Goal: Use online tool/utility: Utilize a website feature to perform a specific function

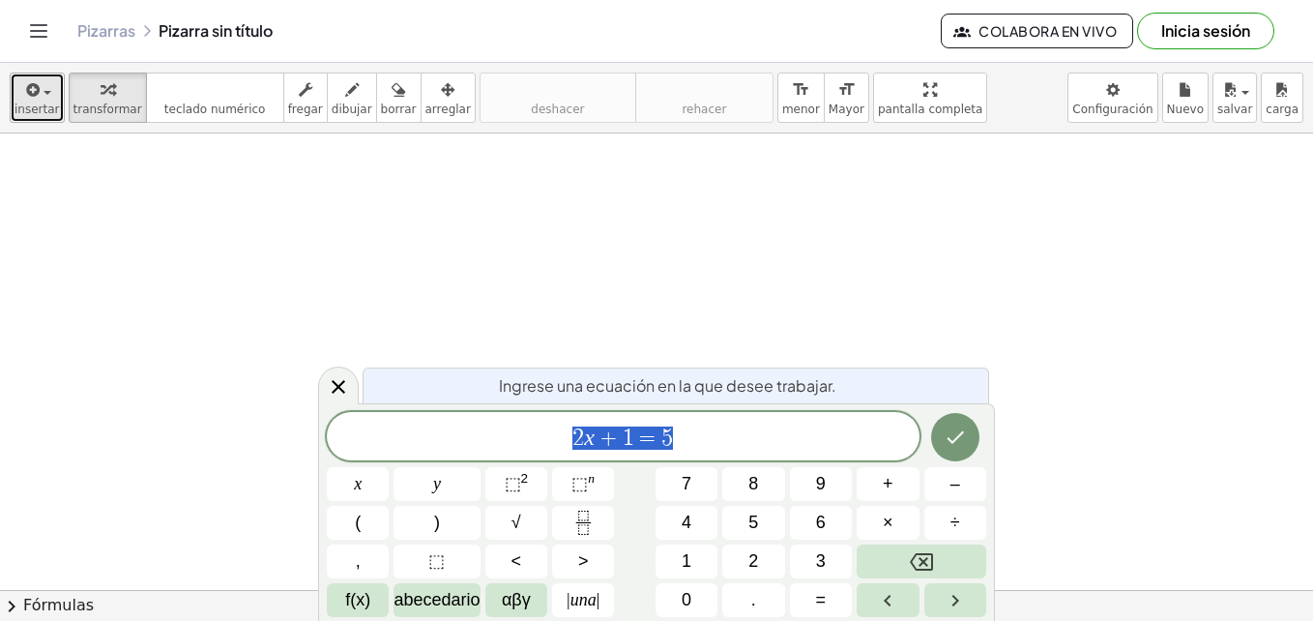
click at [31, 93] on icon "button" at bounding box center [31, 89] width 17 height 23
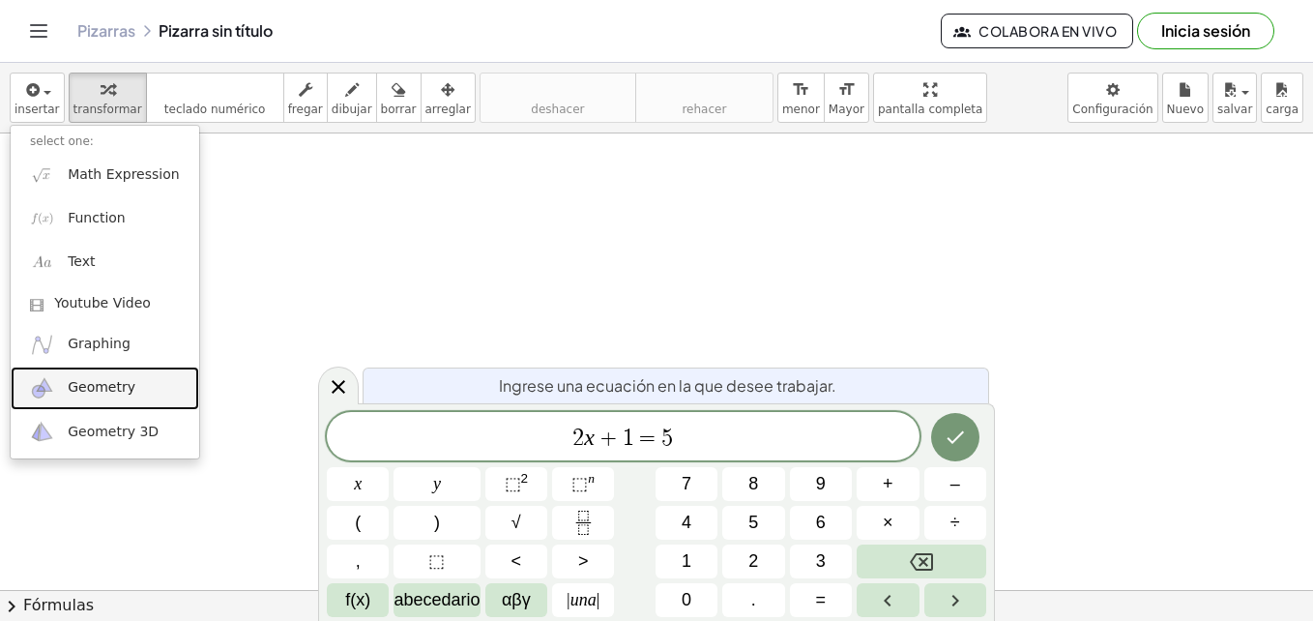
click at [74, 388] on span "Geometry" at bounding box center [102, 387] width 68 height 19
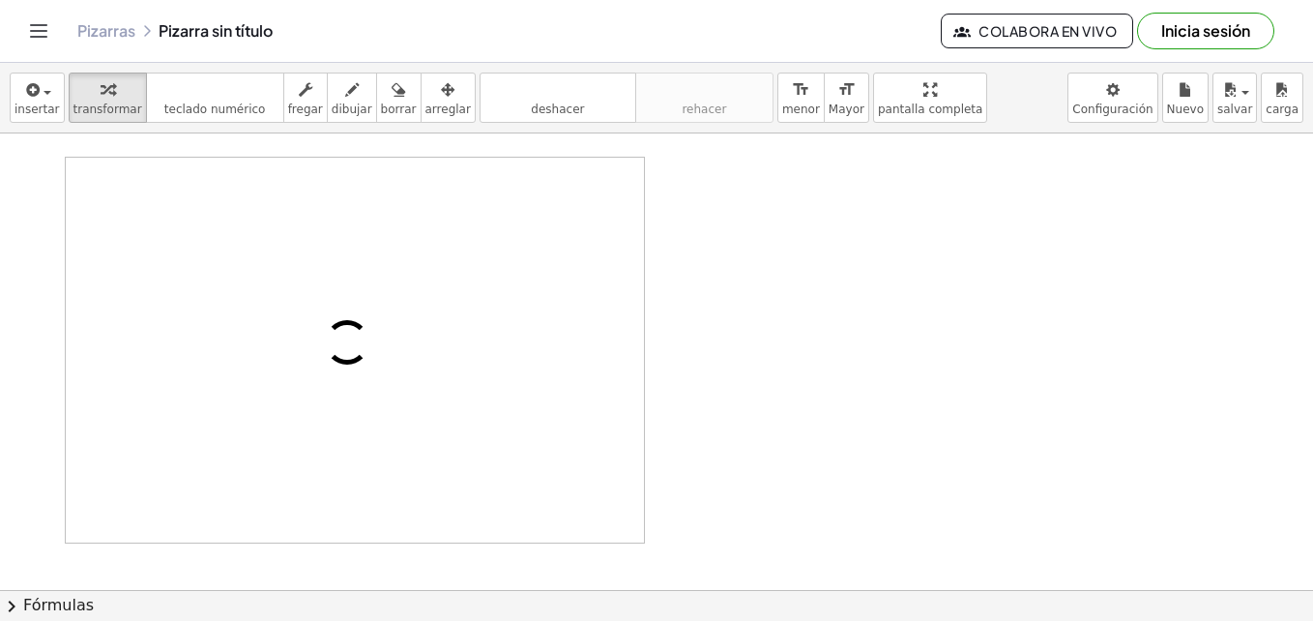
click at [240, 31] on div "Pizarras Pizarra sin título" at bounding box center [508, 30] width 863 height 19
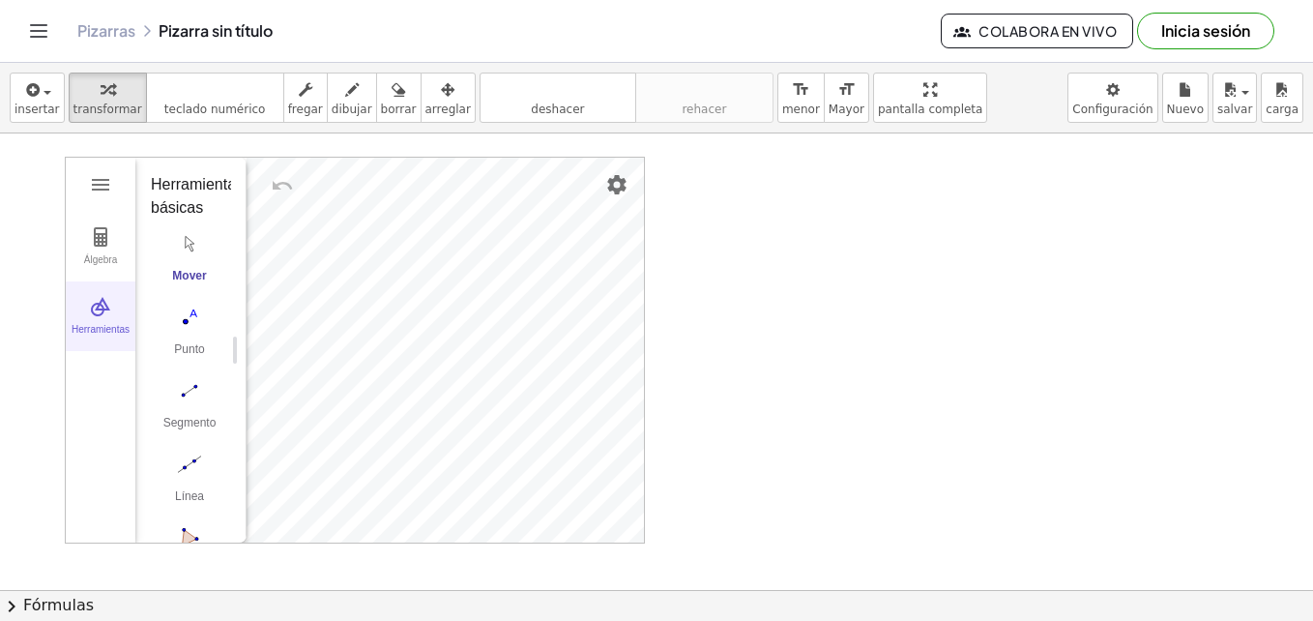
click at [99, 322] on button "Herramientas" at bounding box center [101, 316] width 70 height 70
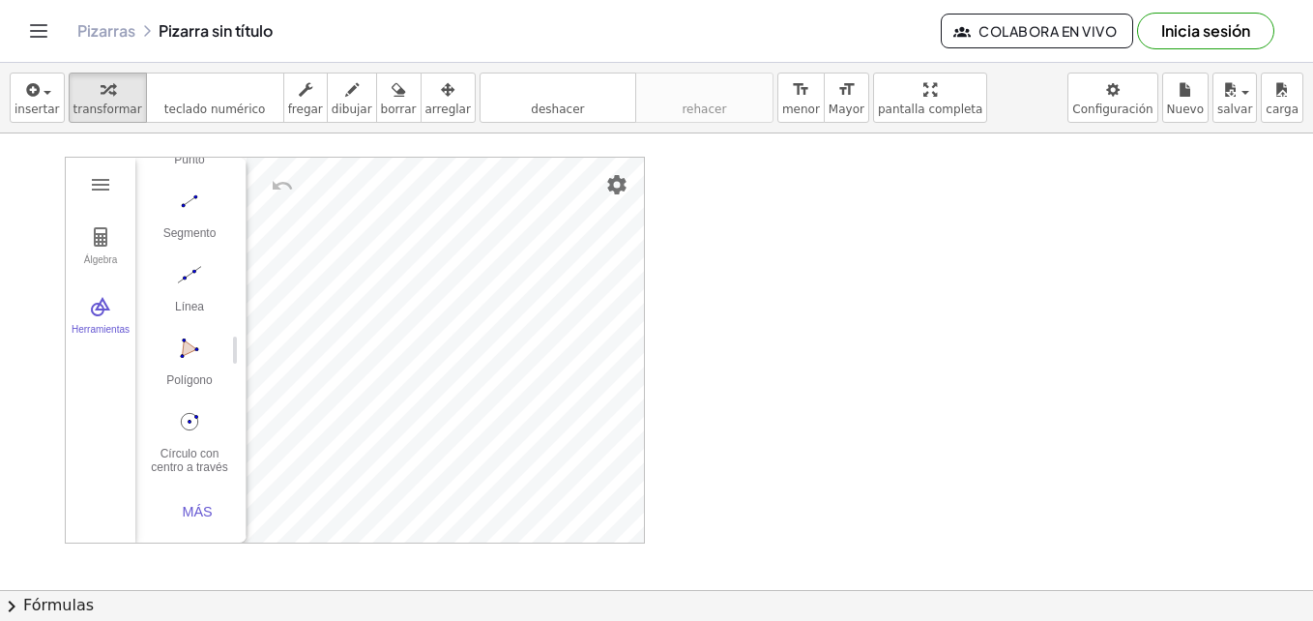
scroll to position [199, 0]
click at [190, 494] on button "Más" at bounding box center [197, 511] width 77 height 35
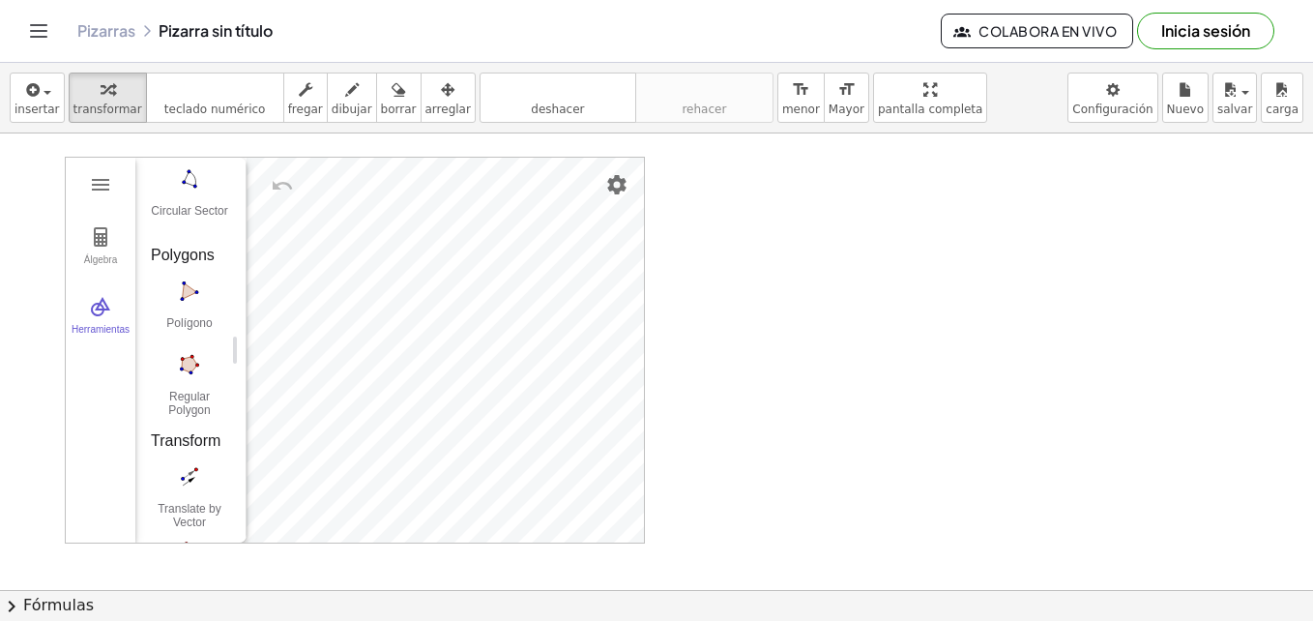
scroll to position [2423, 0]
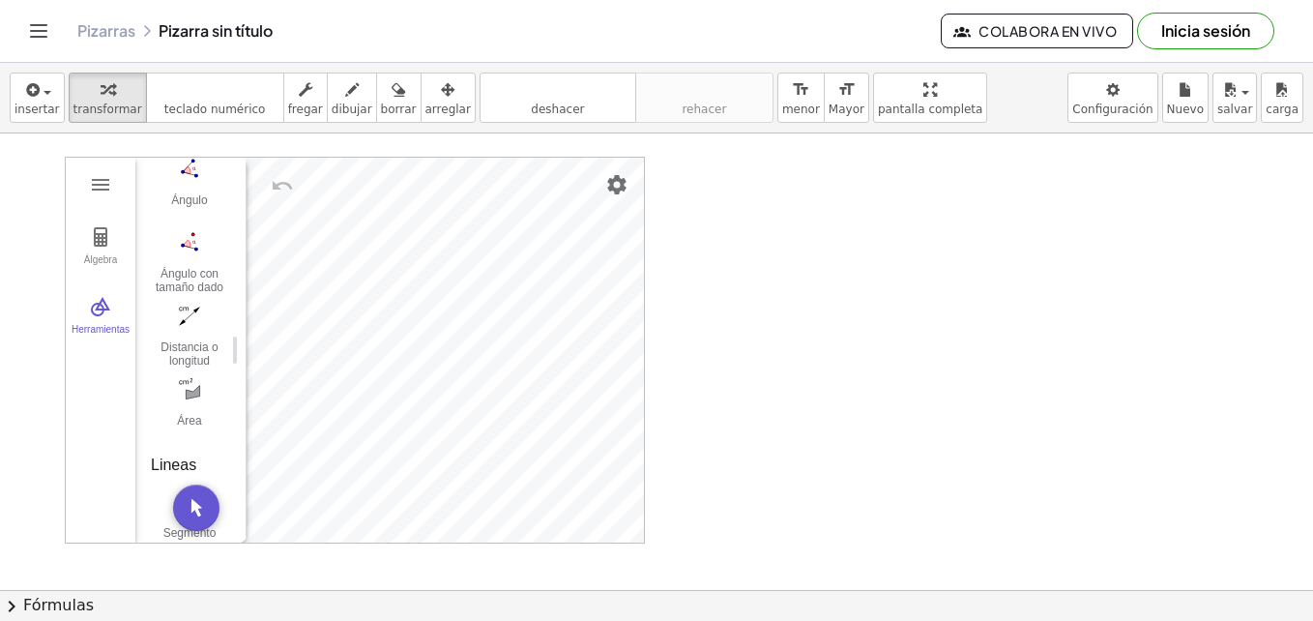
scroll to position [1340, 0]
click at [178, 209] on img "Ángulo. Seleccione tres puntos o dos líneas" at bounding box center [189, 195] width 77 height 31
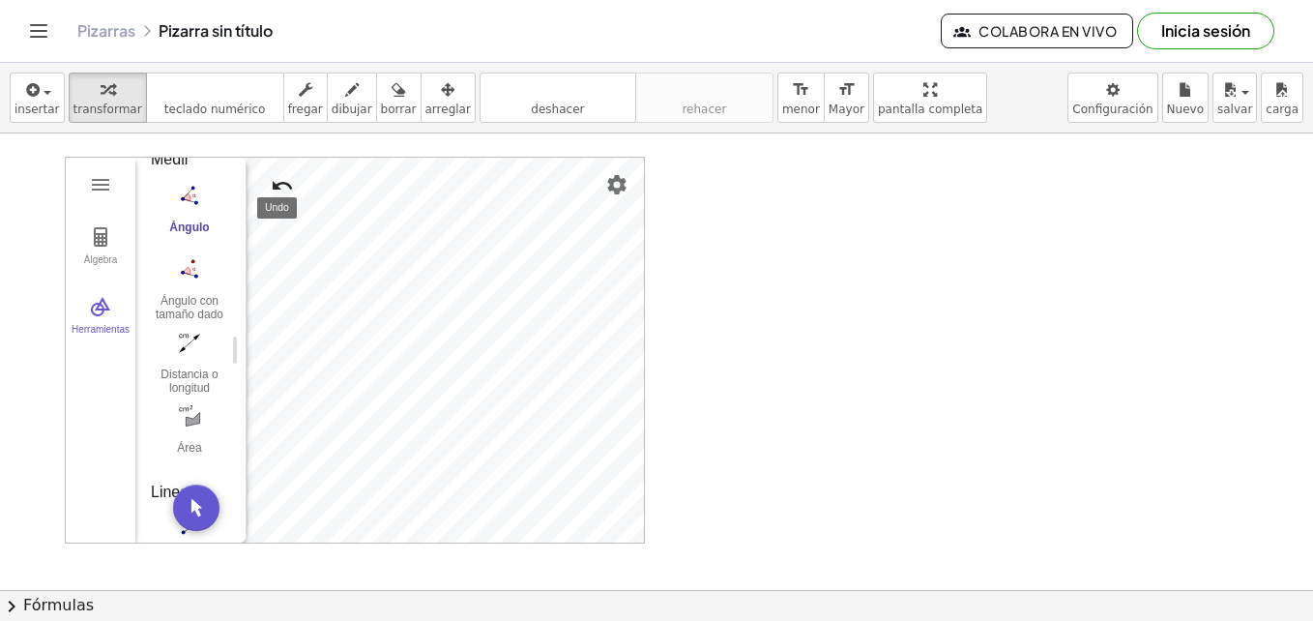
click at [280, 177] on img "Undo" at bounding box center [282, 185] width 23 height 23
click at [276, 181] on img "Undo" at bounding box center [282, 185] width 23 height 23
click at [182, 337] on img "Polígono. Seleccione todos los vértices, luego el primer vértice nuevamente" at bounding box center [189, 344] width 77 height 31
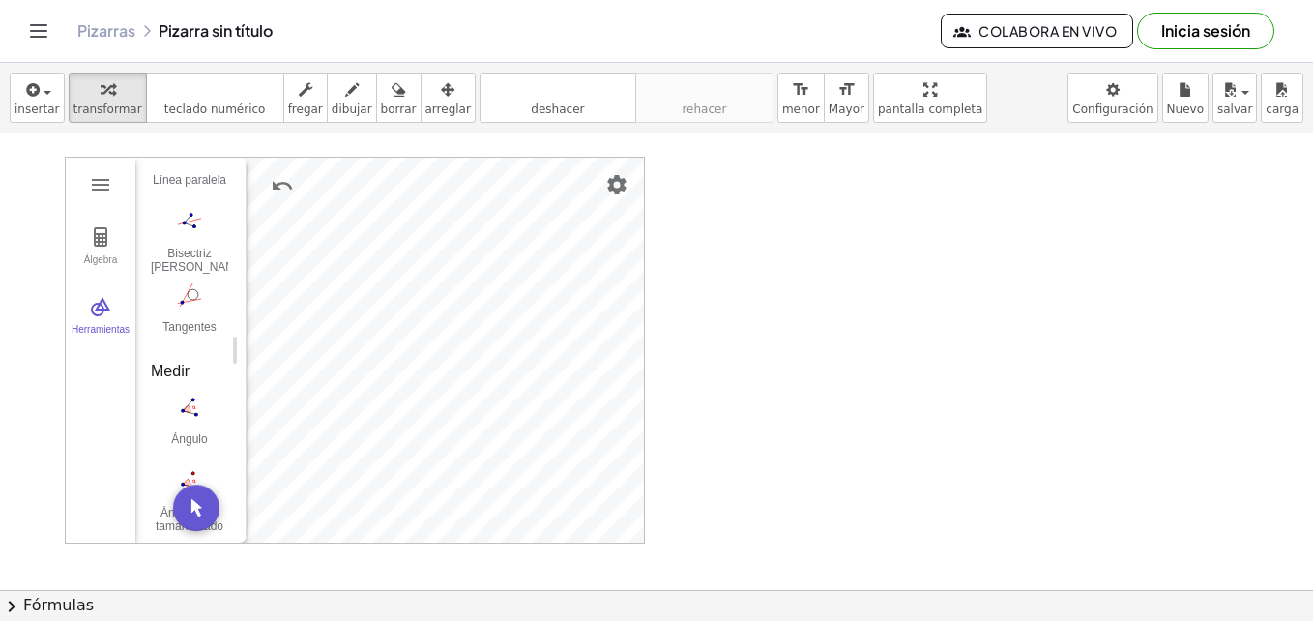
scroll to position [1160, 0]
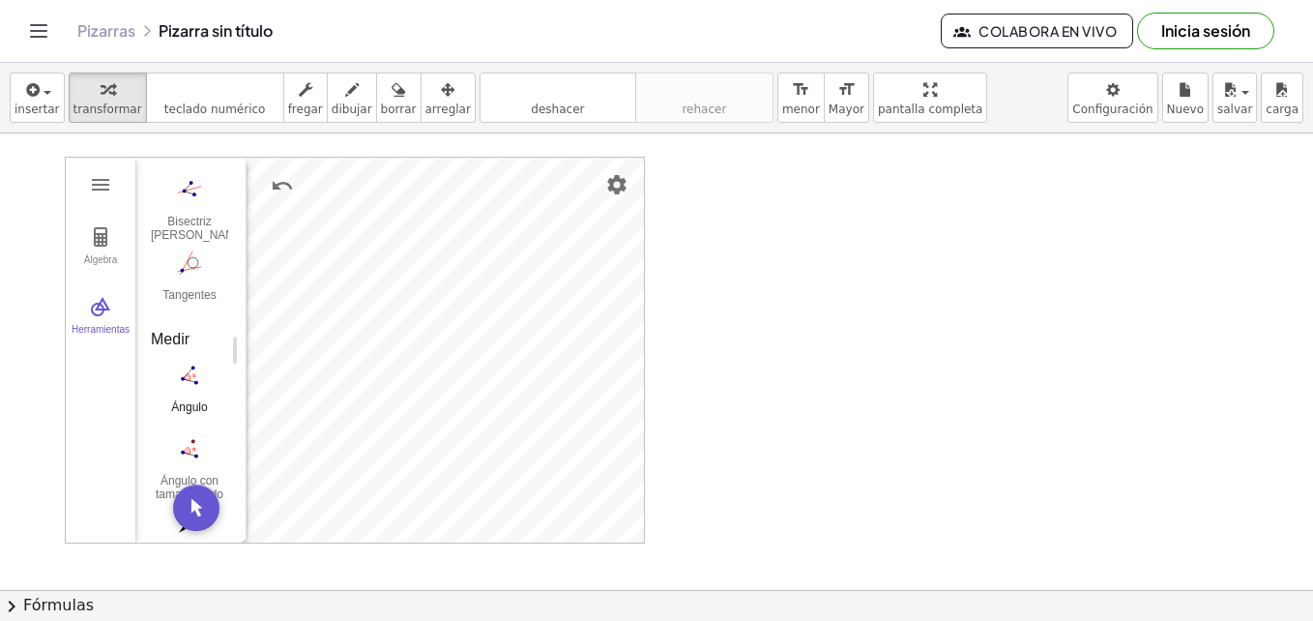
click at [189, 373] on img "Ángulo. Seleccione tres puntos o dos líneas" at bounding box center [189, 375] width 77 height 31
click at [381, 105] on span "borrar" at bounding box center [399, 109] width 36 height 14
drag, startPoint x: 391, startPoint y: 246, endPoint x: 469, endPoint y: 324, distance: 110.8
click at [469, 324] on div at bounding box center [656, 589] width 1313 height 913
drag, startPoint x: 479, startPoint y: 372, endPoint x: 453, endPoint y: 278, distance: 97.4
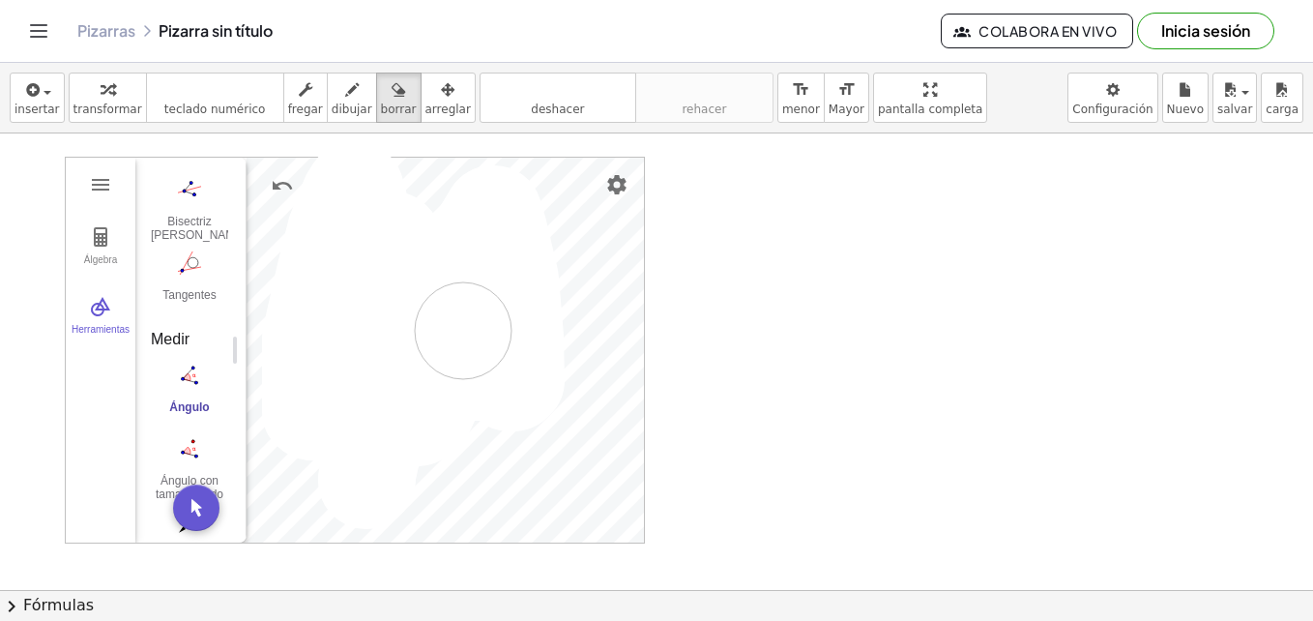
click at [453, 277] on div at bounding box center [656, 589] width 1313 height 913
click at [296, 187] on div at bounding box center [656, 589] width 1313 height 913
click at [274, 192] on div at bounding box center [656, 589] width 1313 height 913
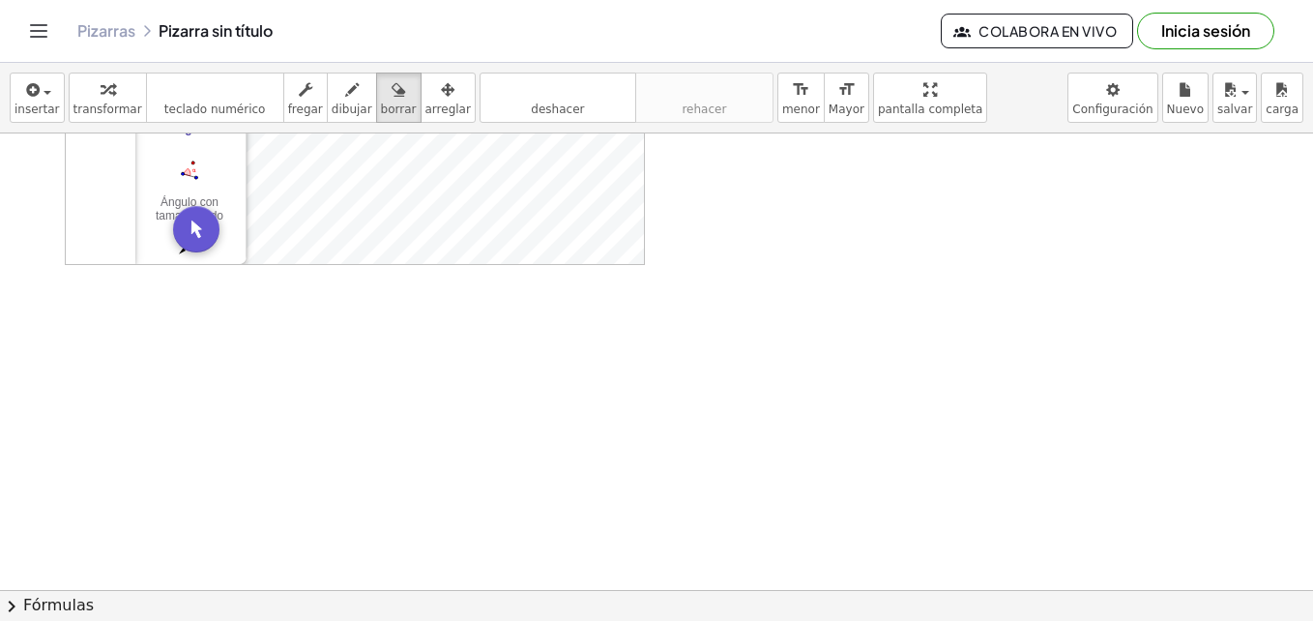
scroll to position [290, 0]
click at [190, 216] on div at bounding box center [656, 299] width 1313 height 913
drag, startPoint x: 197, startPoint y: 206, endPoint x: 353, endPoint y: 176, distance: 158.5
click at [332, 145] on div at bounding box center [656, 299] width 1313 height 913
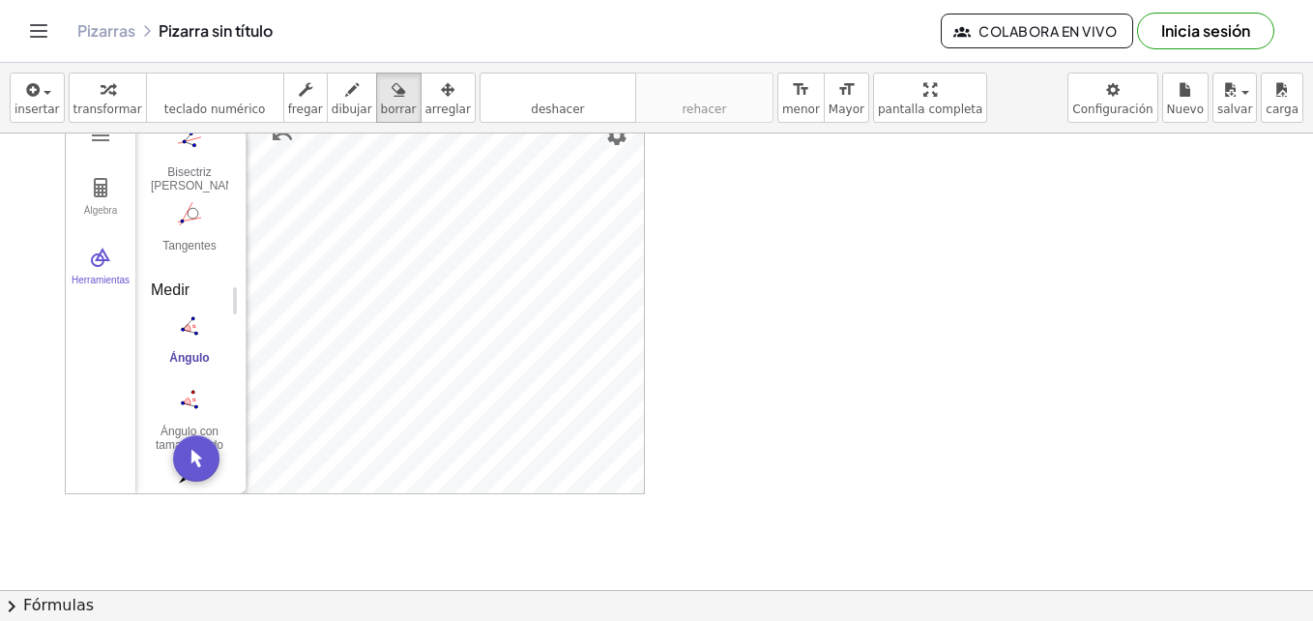
scroll to position [0, 0]
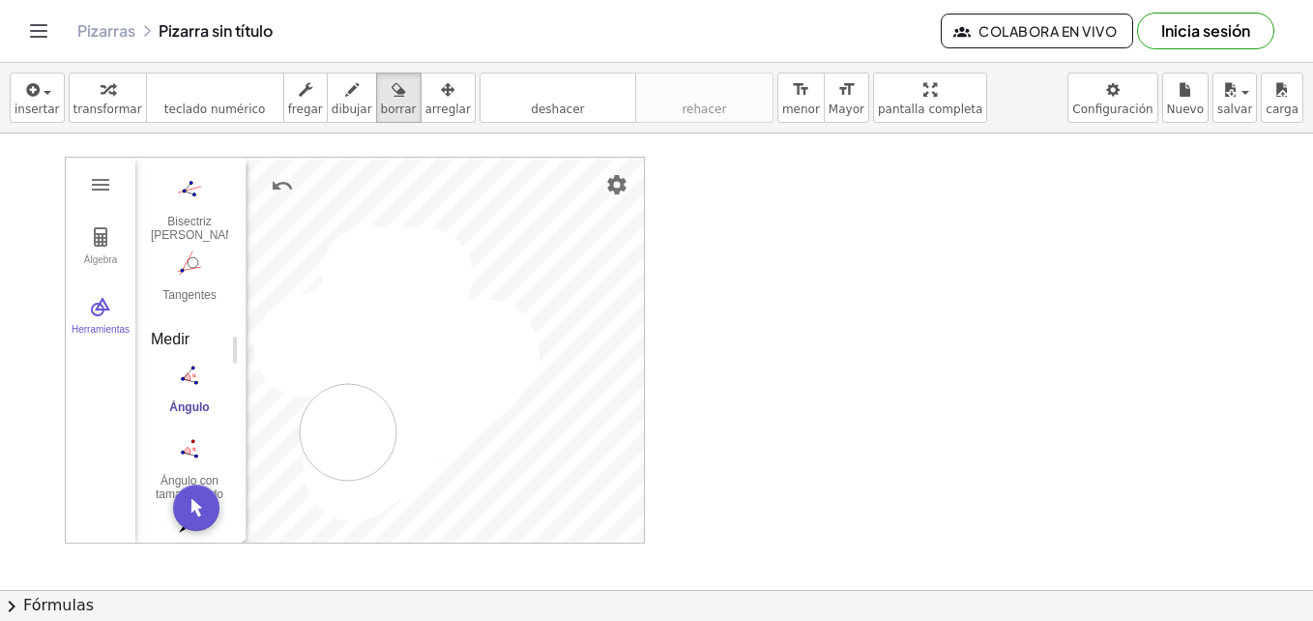
drag, startPoint x: 370, startPoint y: 274, endPoint x: 344, endPoint y: 430, distance: 158.8
click at [344, 430] on div at bounding box center [656, 589] width 1313 height 913
drag, startPoint x: 372, startPoint y: 109, endPoint x: 378, endPoint y: 264, distance: 154.8
click at [376, 263] on div "insertar select one: Math Expression Function Text Youtube Video Graphing Geome…" at bounding box center [656, 342] width 1313 height 558
drag, startPoint x: 386, startPoint y: 267, endPoint x: 508, endPoint y: 319, distance: 132.5
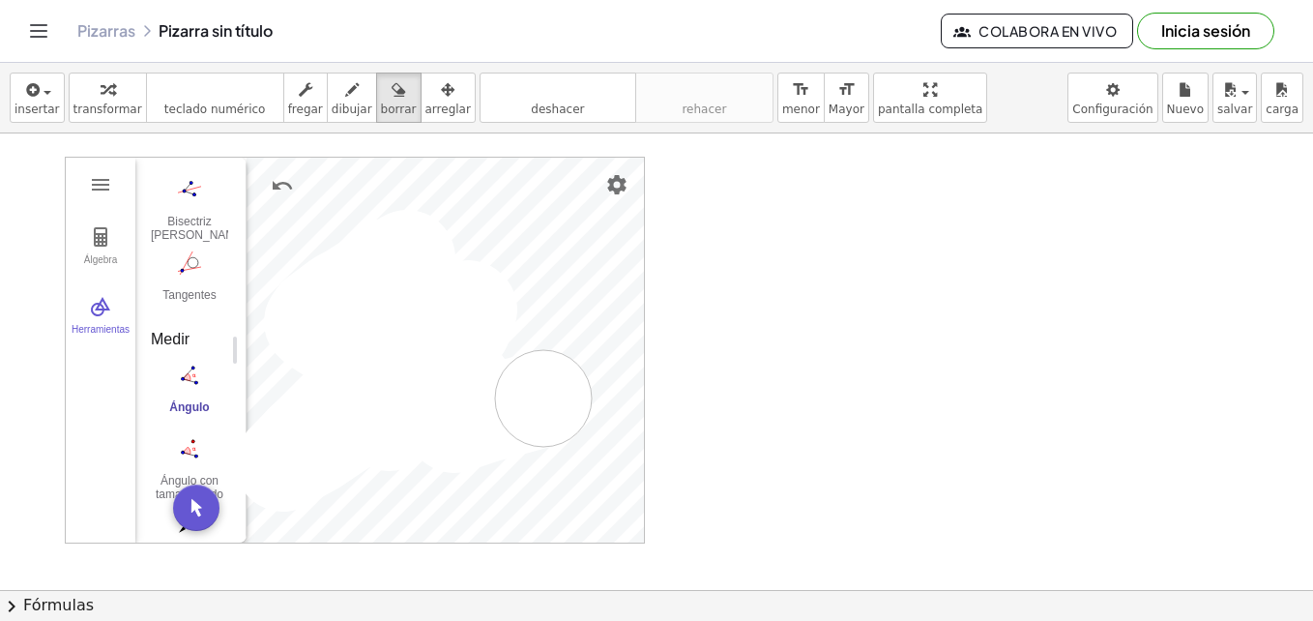
click at [559, 390] on div at bounding box center [656, 589] width 1313 height 913
click at [381, 103] on span "borrar" at bounding box center [399, 109] width 36 height 14
click at [288, 92] on div "button" at bounding box center [305, 88] width 35 height 23
click at [179, 238] on div "Álgebra Herramientas Point A Point B Point C Point D t1 = Polygon B, C, D 3.9 b…" at bounding box center [355, 350] width 578 height 385
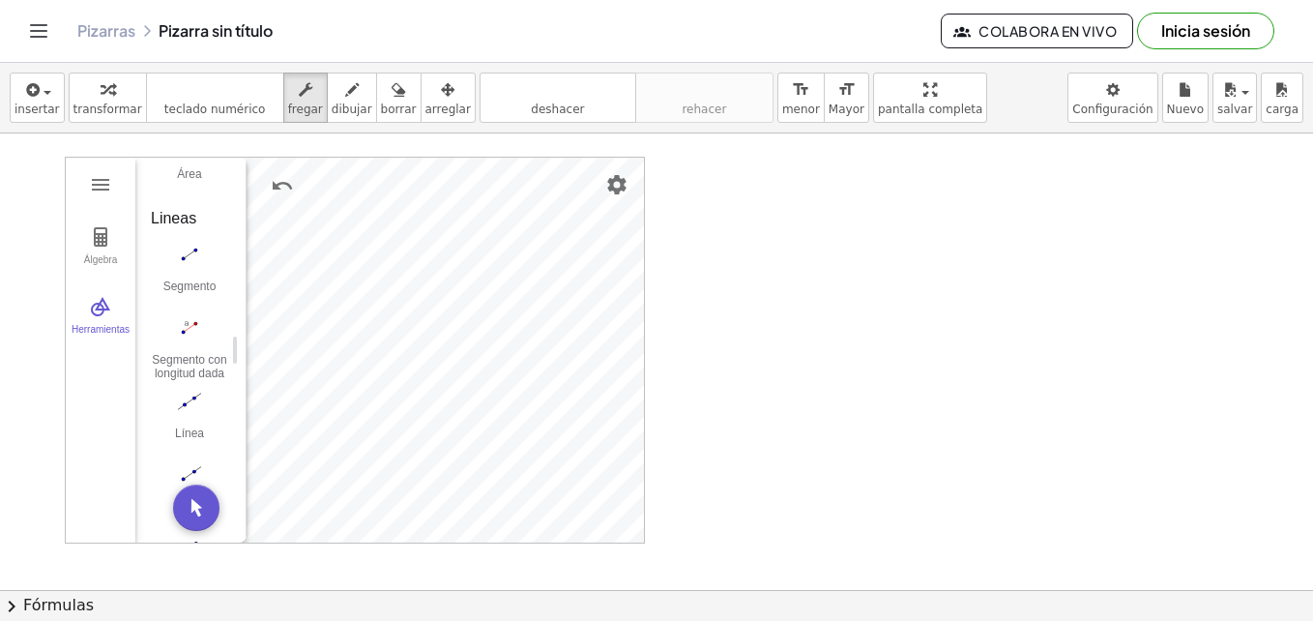
scroll to position [1644, 0]
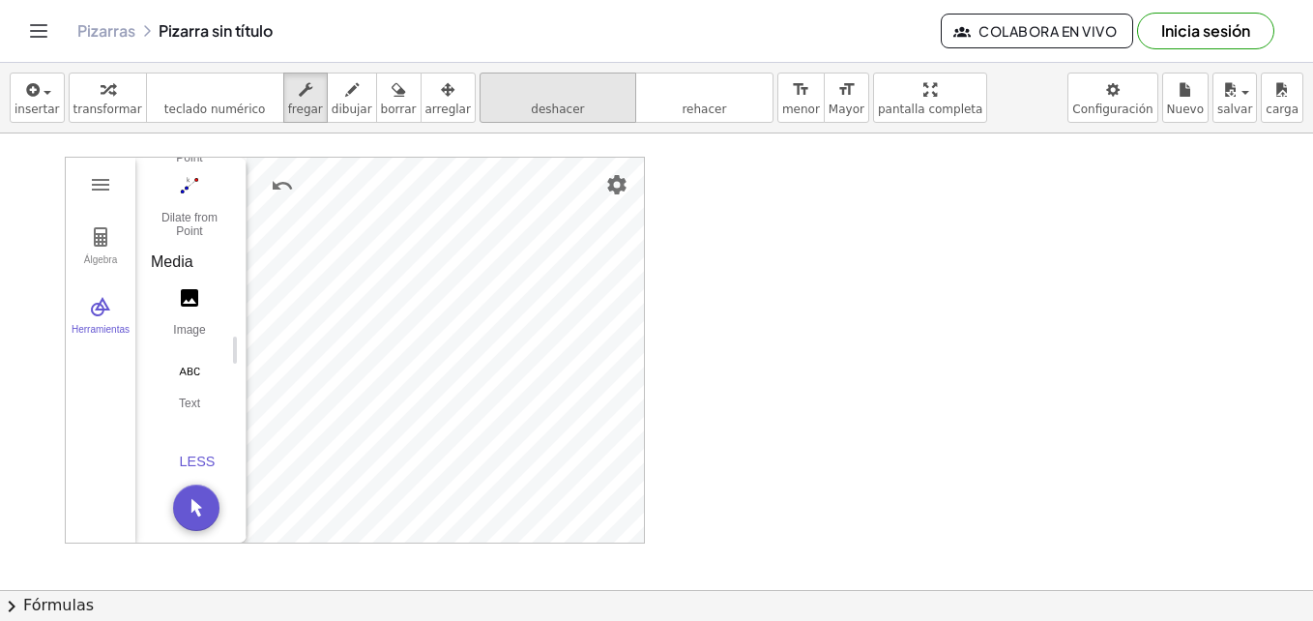
click at [550, 101] on icon "deshacer" at bounding box center [557, 89] width 147 height 23
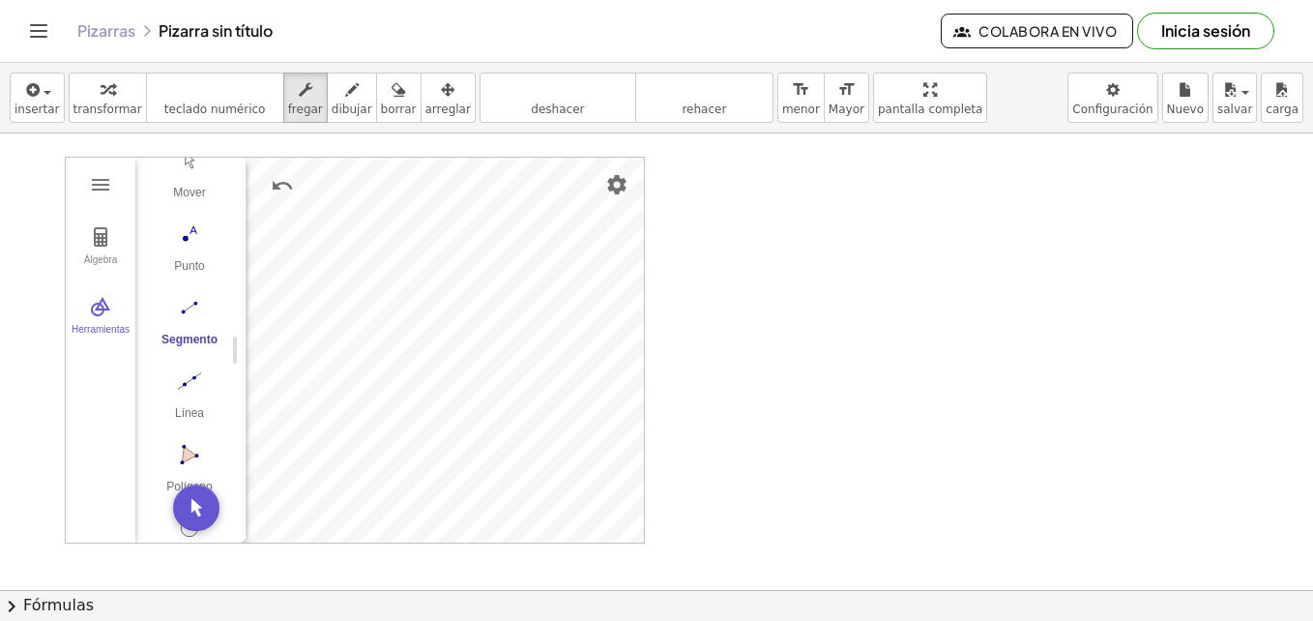
scroll to position [0, 0]
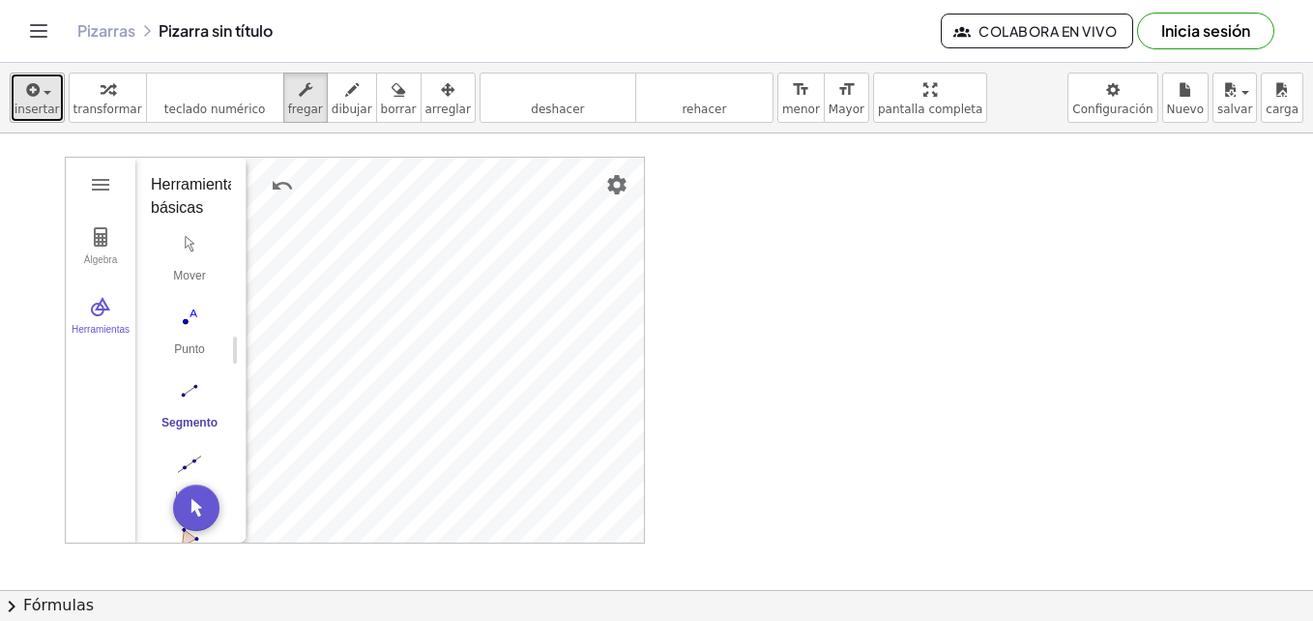
click at [33, 102] on span "insertar" at bounding box center [37, 109] width 45 height 14
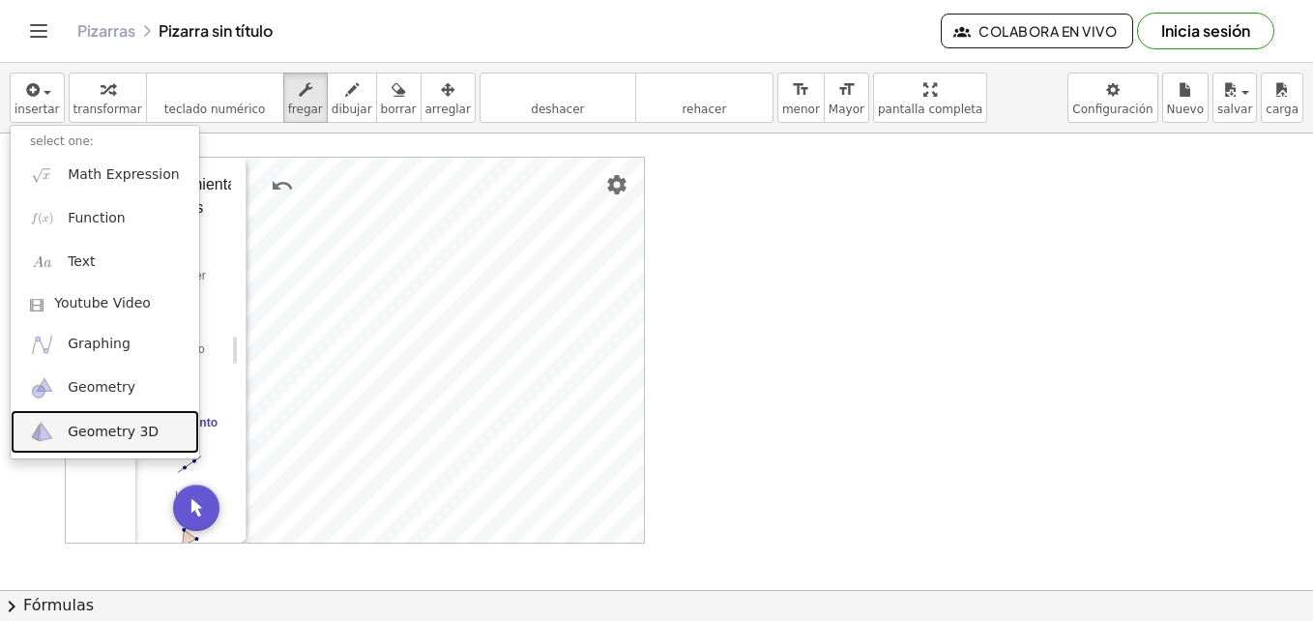
click at [55, 425] on link "Geometry 3D" at bounding box center [105, 432] width 189 height 44
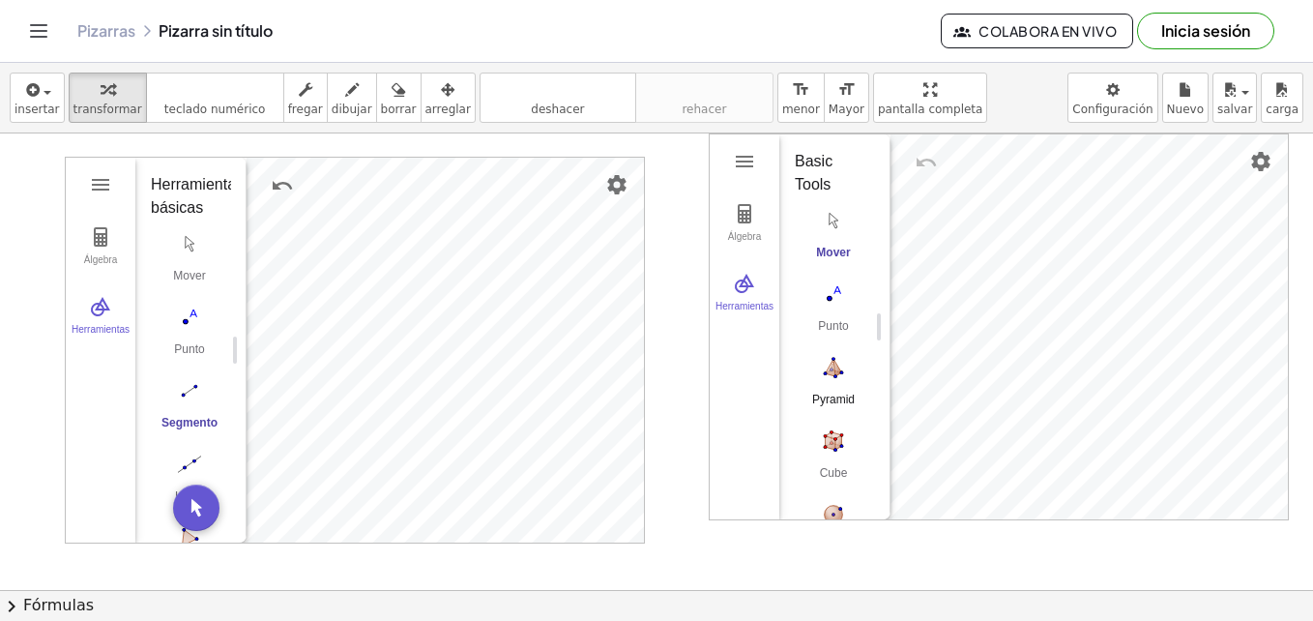
click at [827, 372] on img "Pyramid. Select a polygon for bottom, then select top point" at bounding box center [833, 367] width 77 height 31
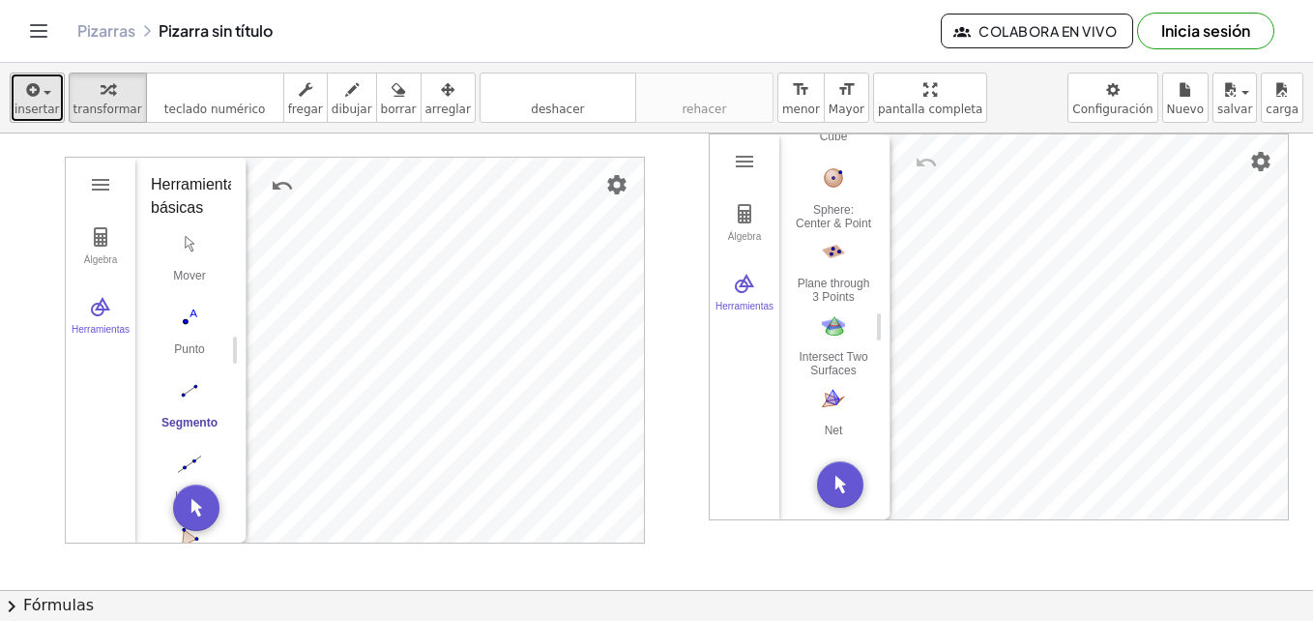
click at [51, 107] on span "insertar" at bounding box center [37, 109] width 45 height 14
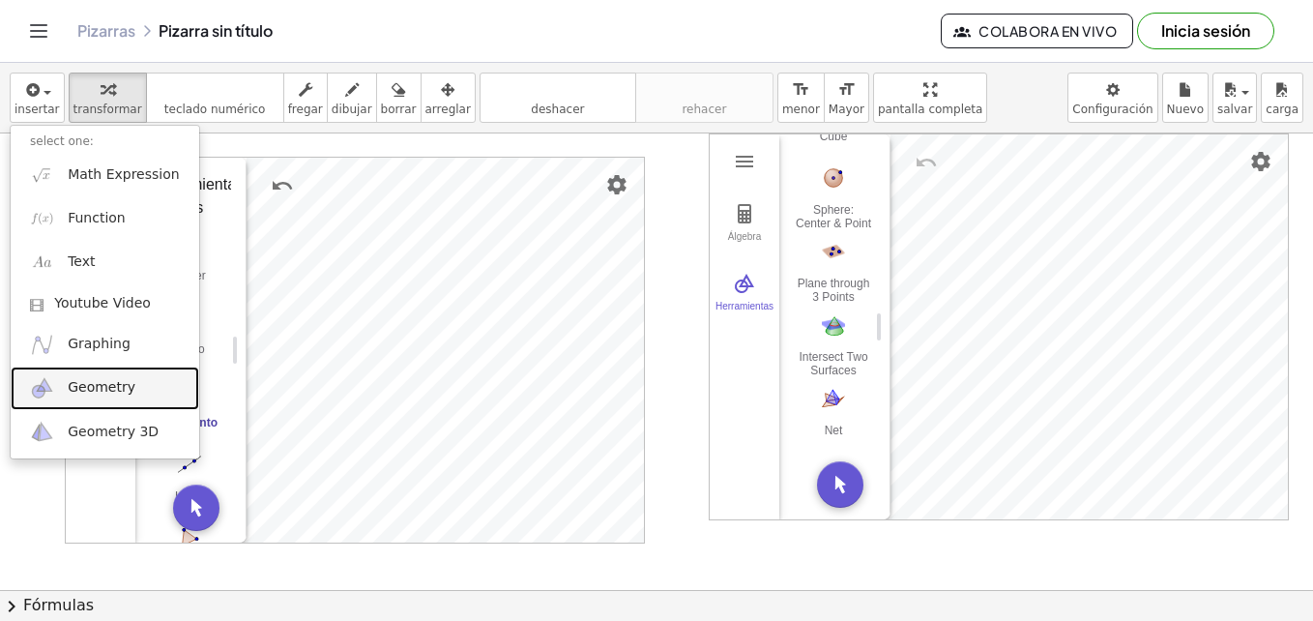
click at [82, 397] on span "Geometry" at bounding box center [102, 387] width 68 height 19
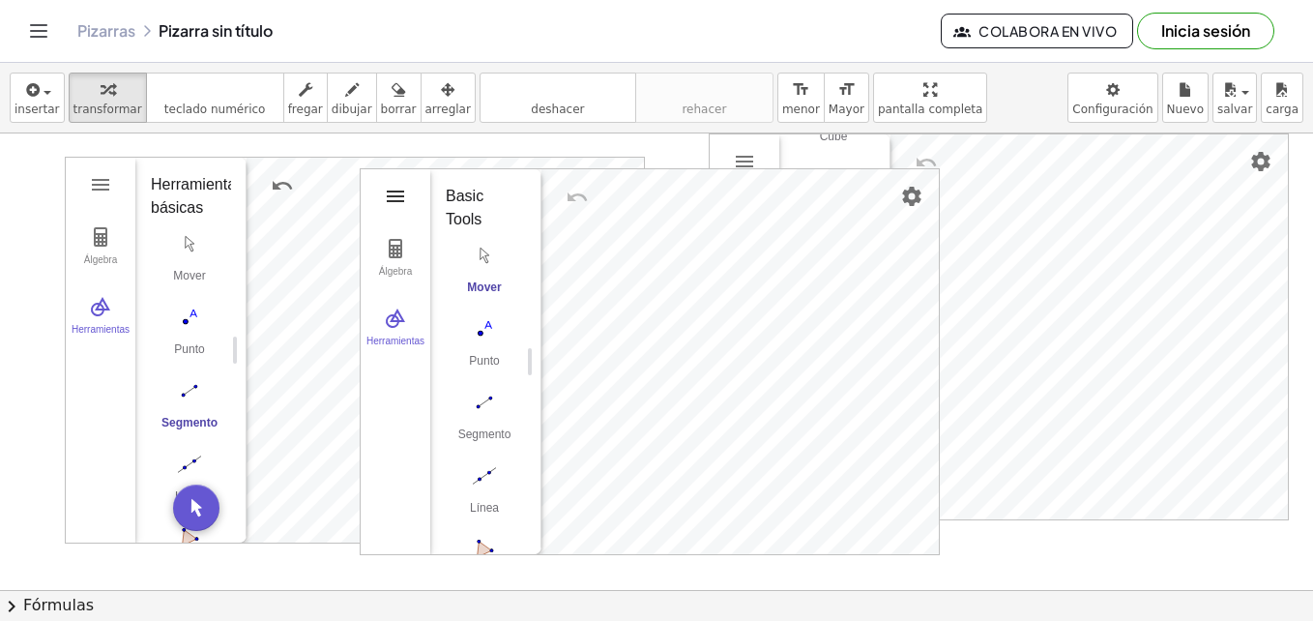
click at [394, 190] on img "Geometría" at bounding box center [395, 196] width 23 height 23
click at [904, 191] on img "Configuración" at bounding box center [911, 196] width 23 height 23
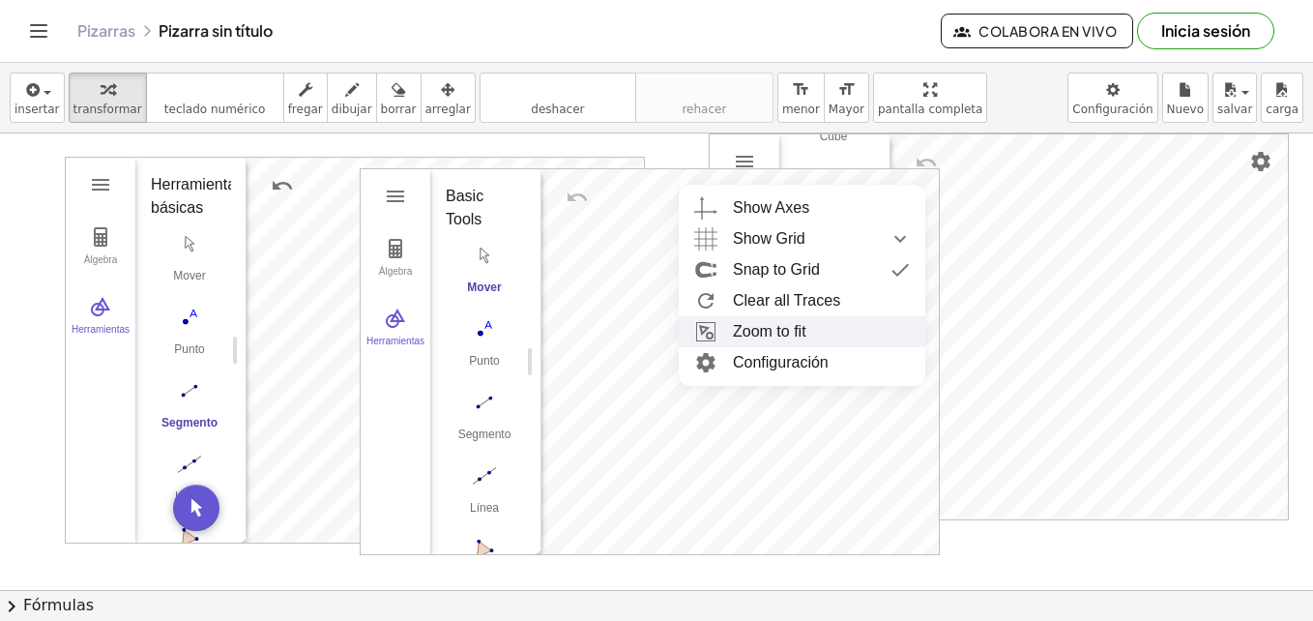
click at [756, 331] on font "Zoom to fit" at bounding box center [769, 331] width 73 height 16
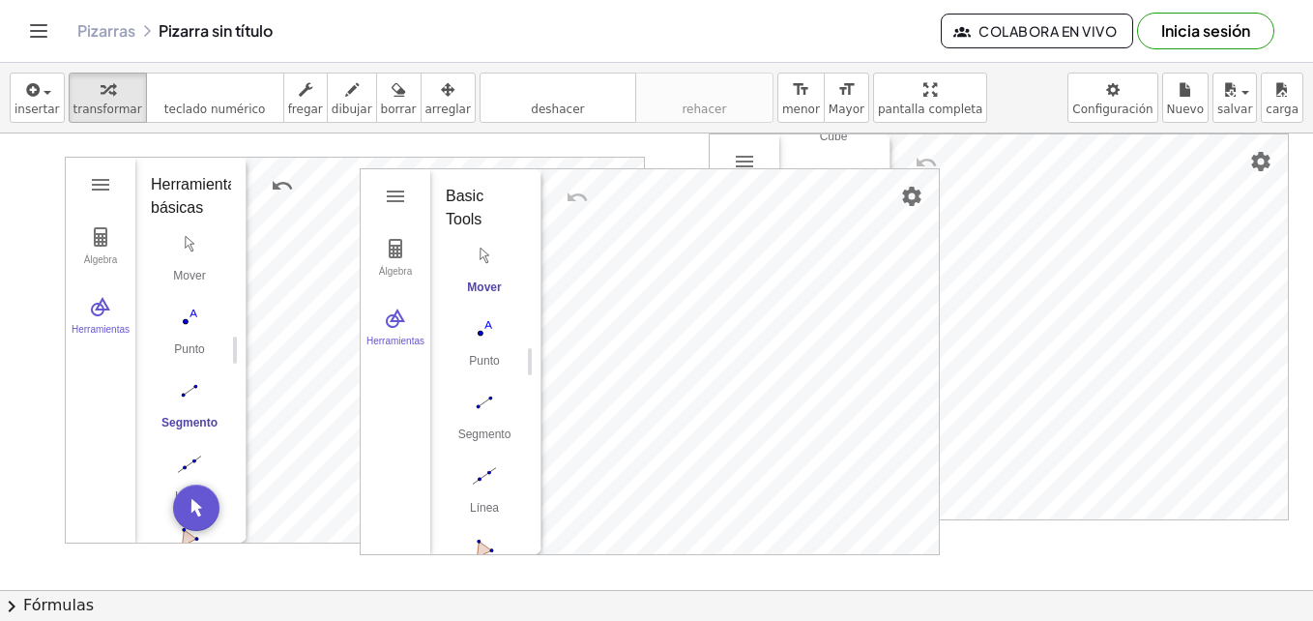
click at [519, 186] on div "Álgebra Herramientas Geometría GeoGebra Basic Tools Mover Punto Segmento Línea …" at bounding box center [650, 361] width 578 height 385
click at [373, 190] on div "Álgebra Herramientas" at bounding box center [396, 361] width 70 height 385
click at [387, 198] on img "Geometría" at bounding box center [395, 196] width 23 height 23
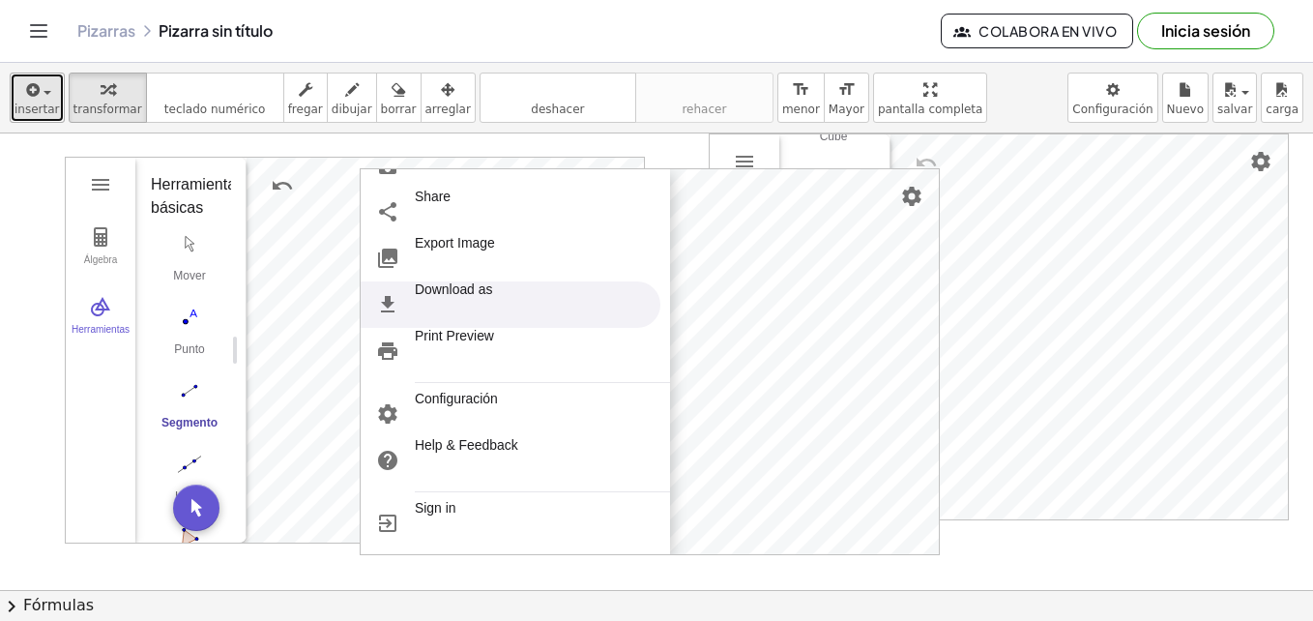
click at [31, 78] on icon "button" at bounding box center [31, 89] width 17 height 23
